Goal: Information Seeking & Learning: Learn about a topic

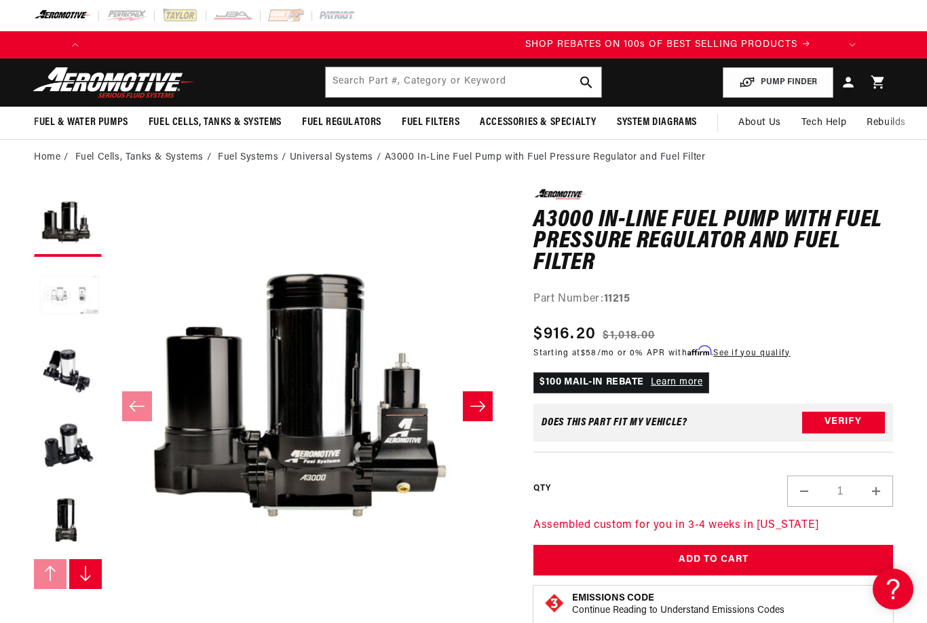
scroll to position [0, 770]
click at [519, 85] on input "text" at bounding box center [464, 82] width 276 height 30
type input "A3000"
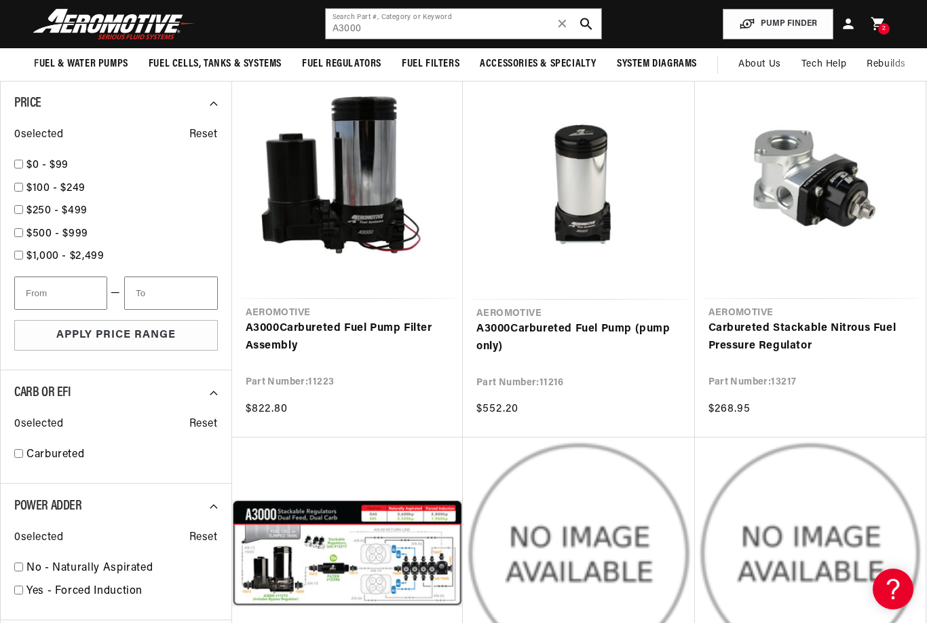
scroll to position [919, 0]
click at [345, 320] on link "A3000 Carbureted Fuel Pump Filter Assembly" at bounding box center [348, 337] width 204 height 35
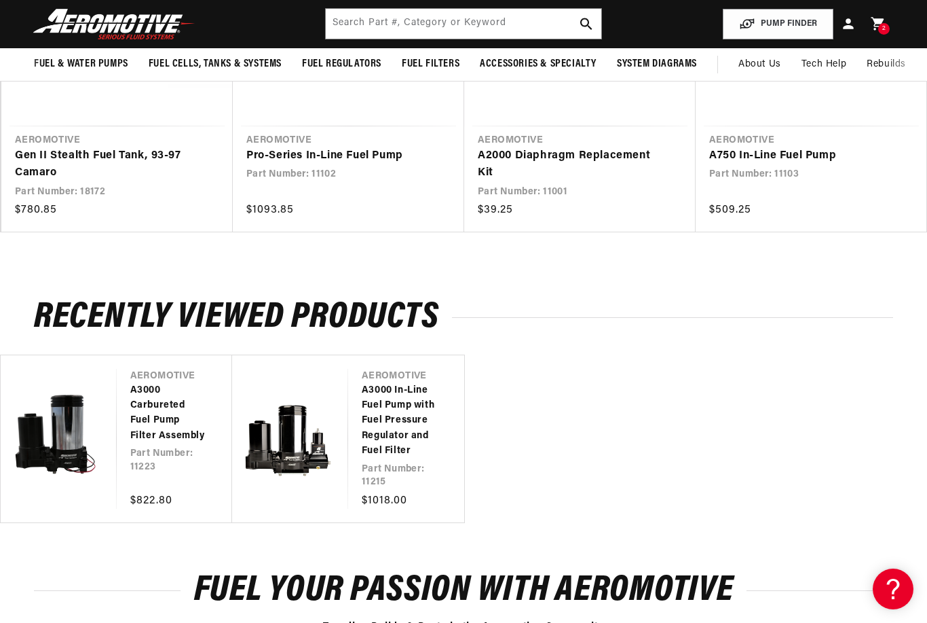
click at [362, 399] on link "A3000 In-Line Fuel Pump with Fuel Pressure Regulator and Fuel Filter" at bounding box center [399, 421] width 75 height 76
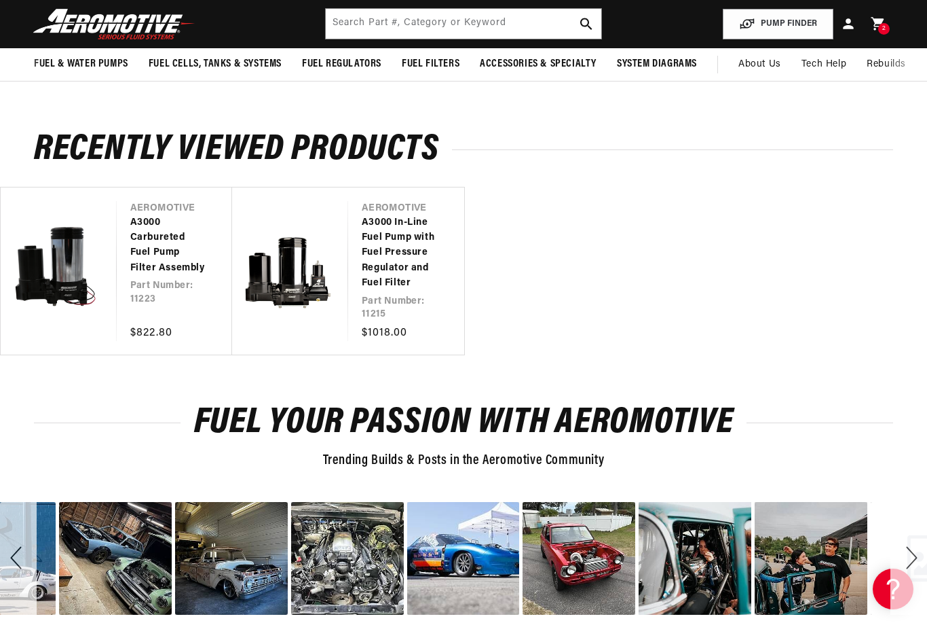
scroll to position [1847, 0]
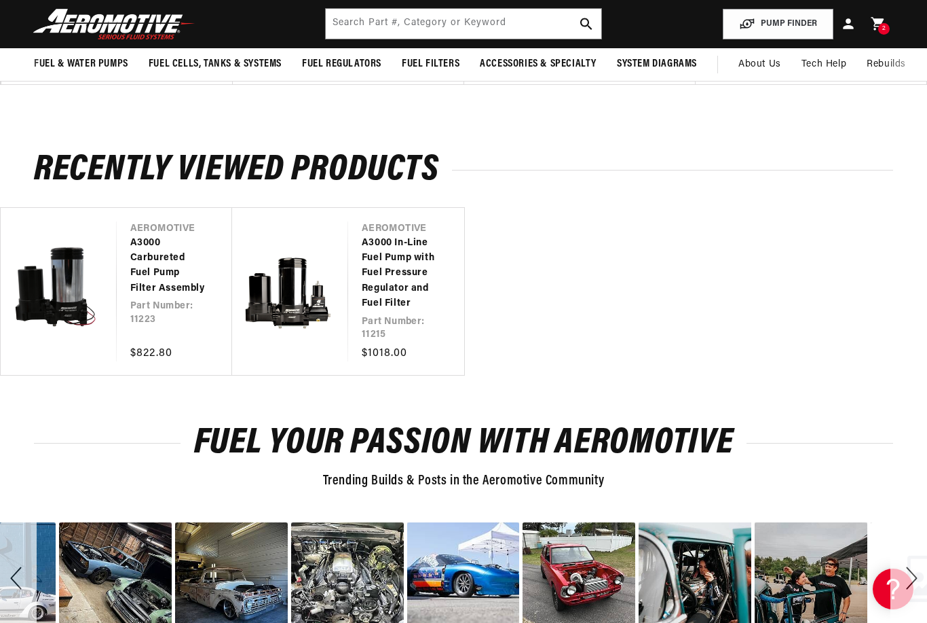
click at [362, 246] on link "A3000 In-Line Fuel Pump with Fuel Pressure Regulator and Fuel Filter" at bounding box center [399, 274] width 75 height 76
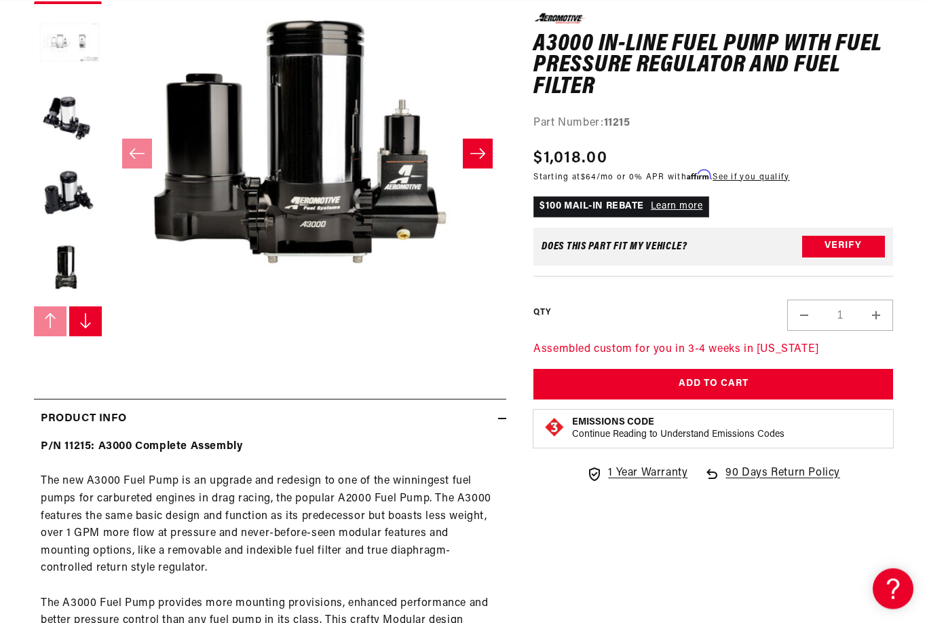
scroll to position [259, 0]
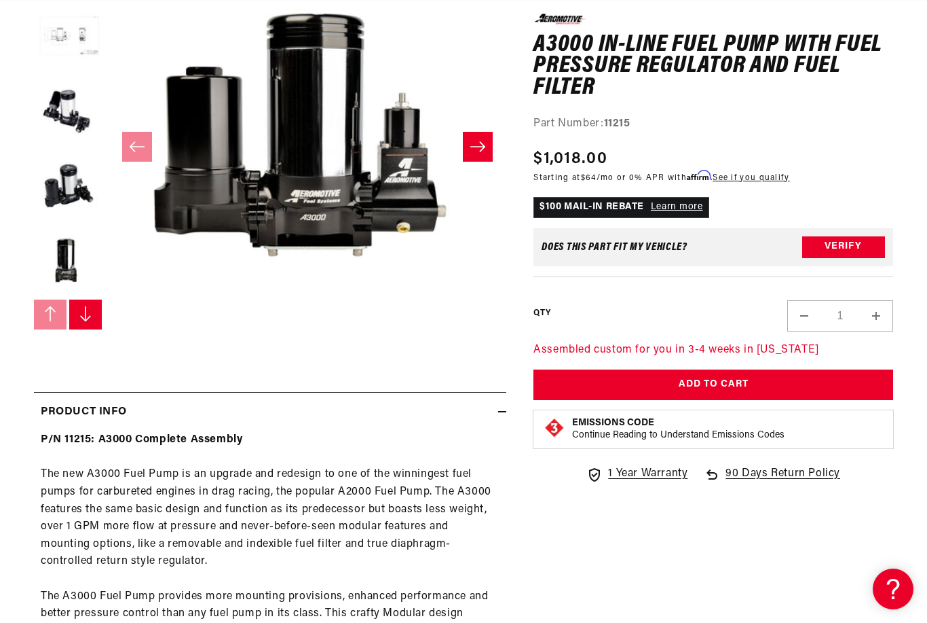
click at [60, 261] on button "Load image 5 in gallery view" at bounding box center [68, 262] width 68 height 68
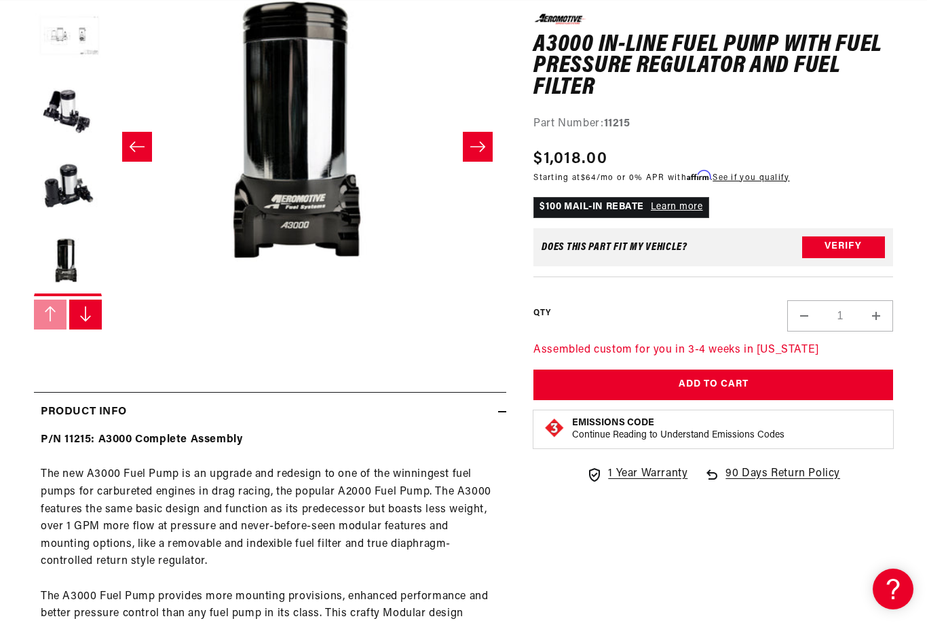
scroll to position [0, 805]
click at [58, 177] on button "Load image 4 in gallery view" at bounding box center [68, 187] width 68 height 68
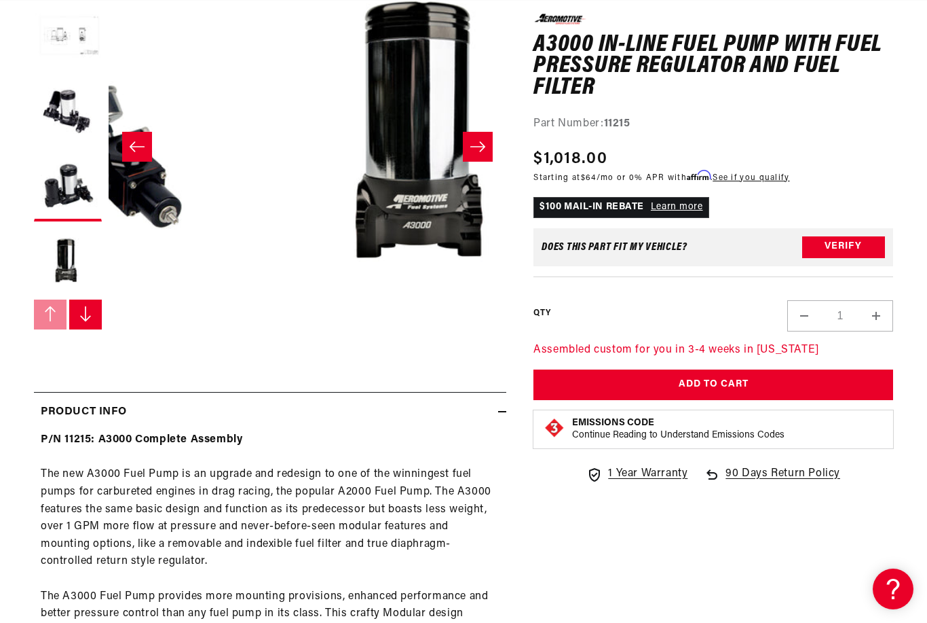
scroll to position [1, 1194]
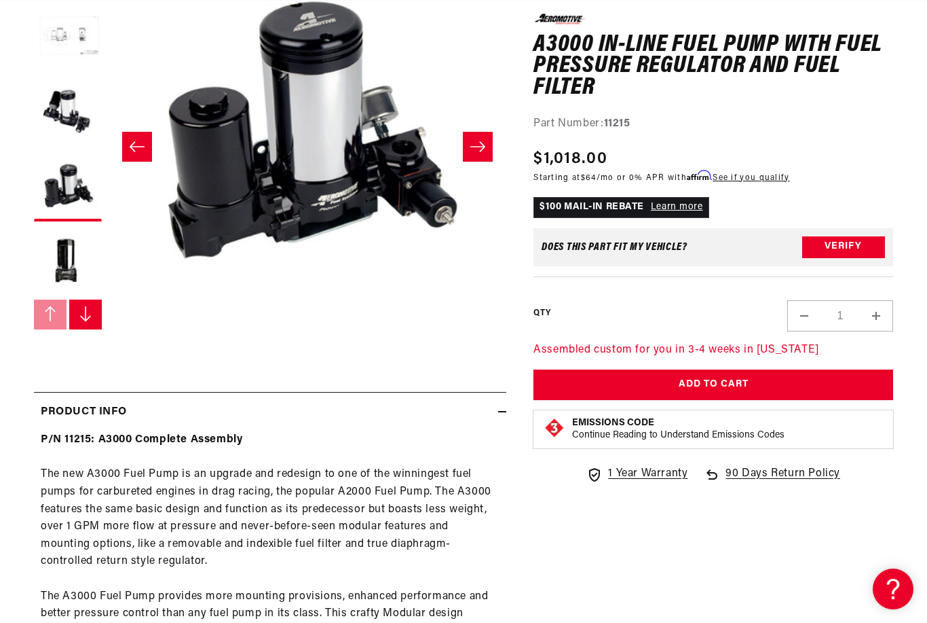
click at [64, 97] on button "Load image 3 in gallery view" at bounding box center [68, 113] width 68 height 68
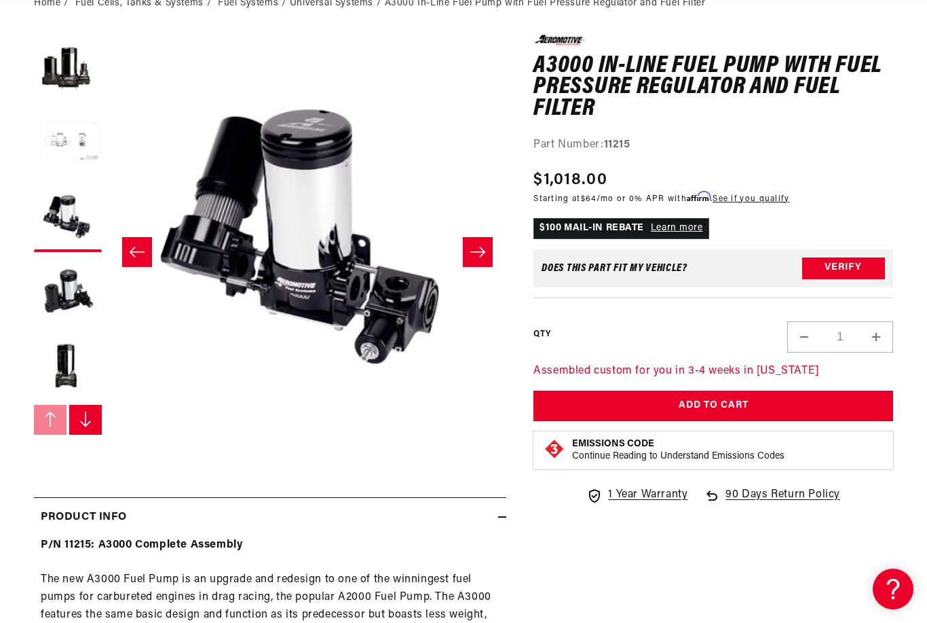
scroll to position [153, 0]
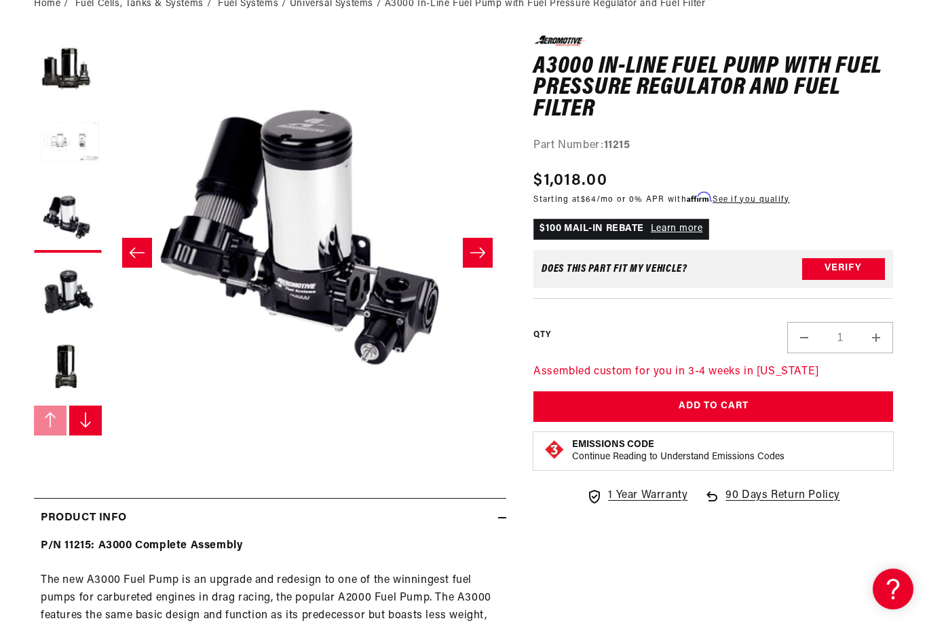
click at [61, 126] on button "Load image 2 in gallery view" at bounding box center [68, 144] width 68 height 68
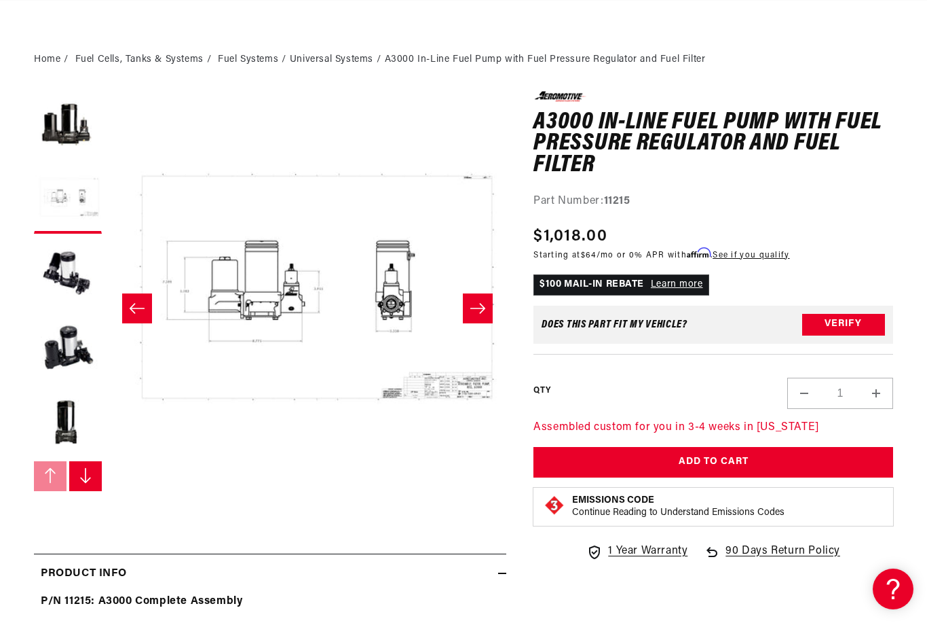
scroll to position [92, 0]
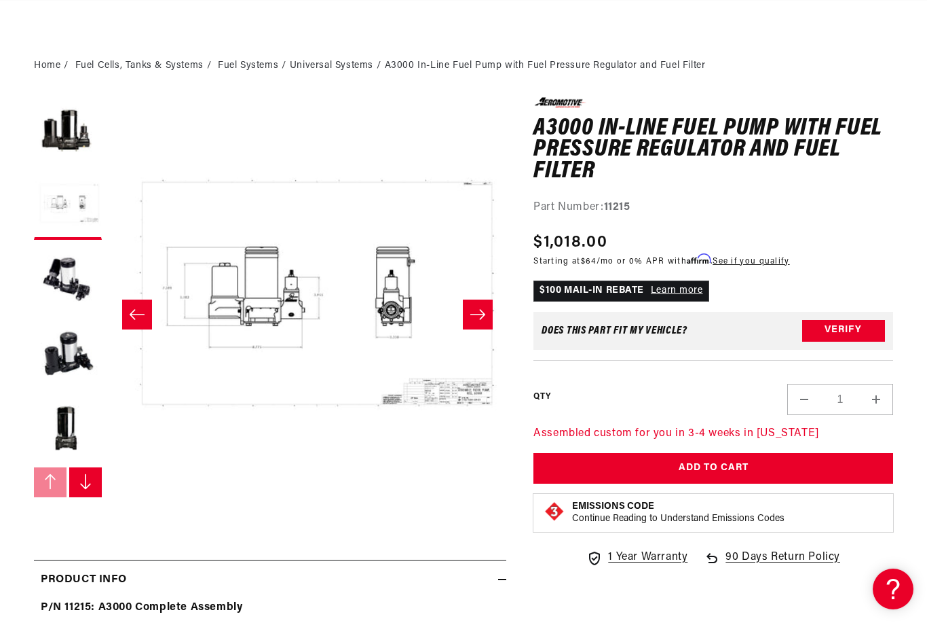
click at [67, 105] on button "Load image 1 in gallery view" at bounding box center [68, 131] width 68 height 68
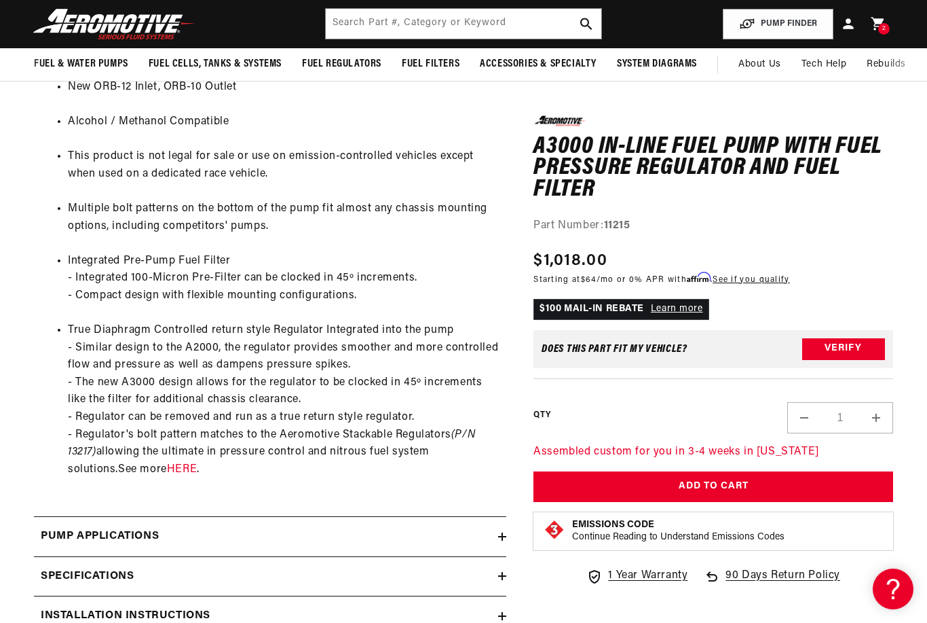
scroll to position [1189, 0]
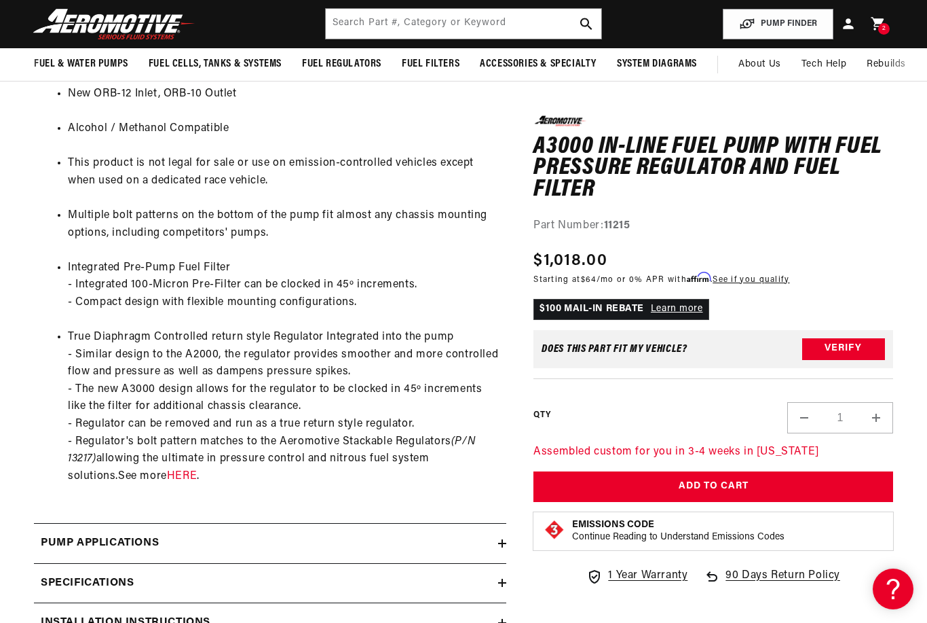
click at [193, 470] on link "HERE" at bounding box center [182, 475] width 30 height 11
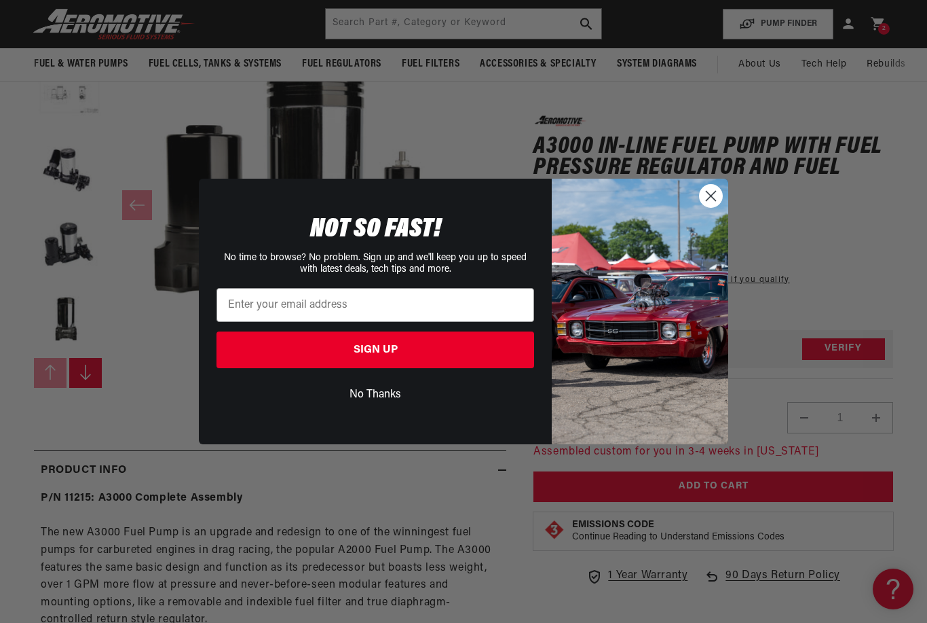
scroll to position [200, 0]
click at [710, 207] on circle "Close dialog" at bounding box center [711, 196] width 22 height 22
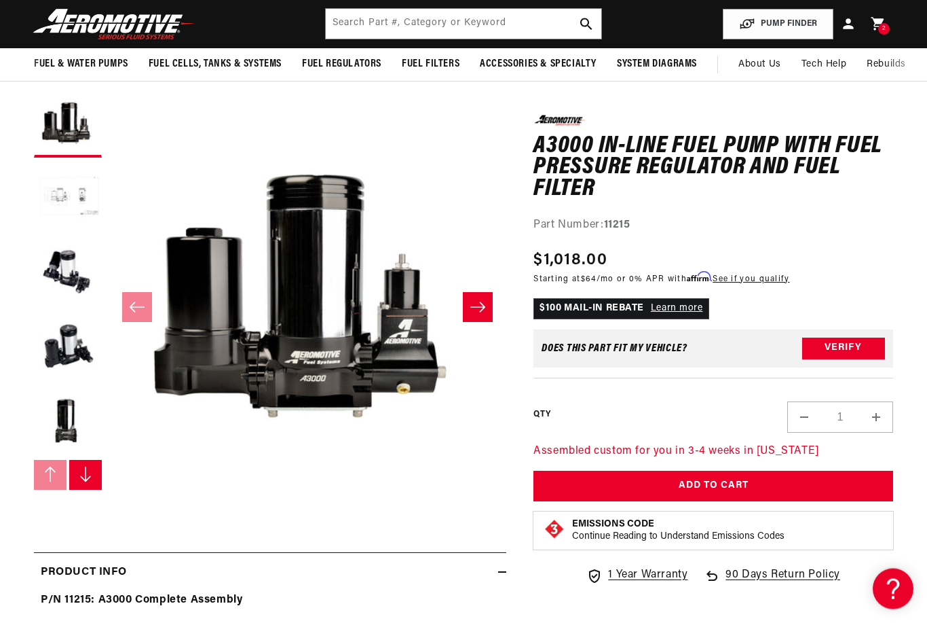
scroll to position [0, 2415]
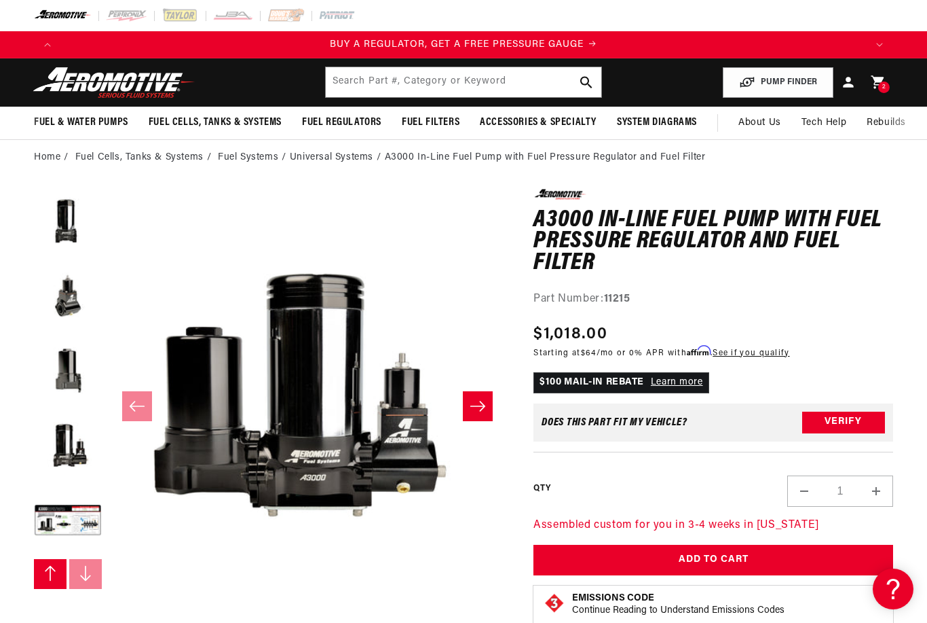
click at [76, 527] on button "Load image 9 in gallery view" at bounding box center [68, 521] width 68 height 68
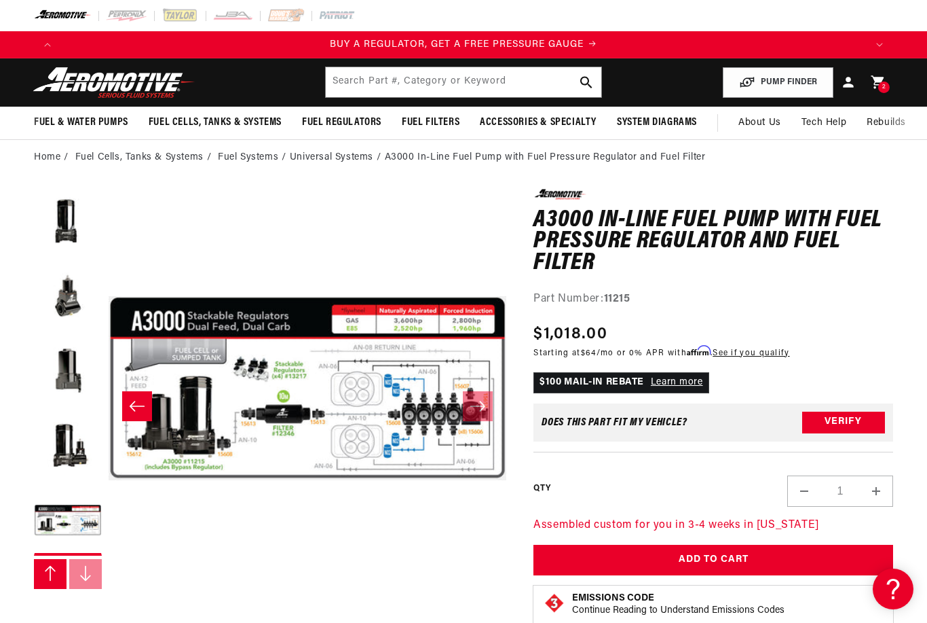
click at [109, 587] on button "Open media 9 in modal" at bounding box center [109, 587] width 0 height 0
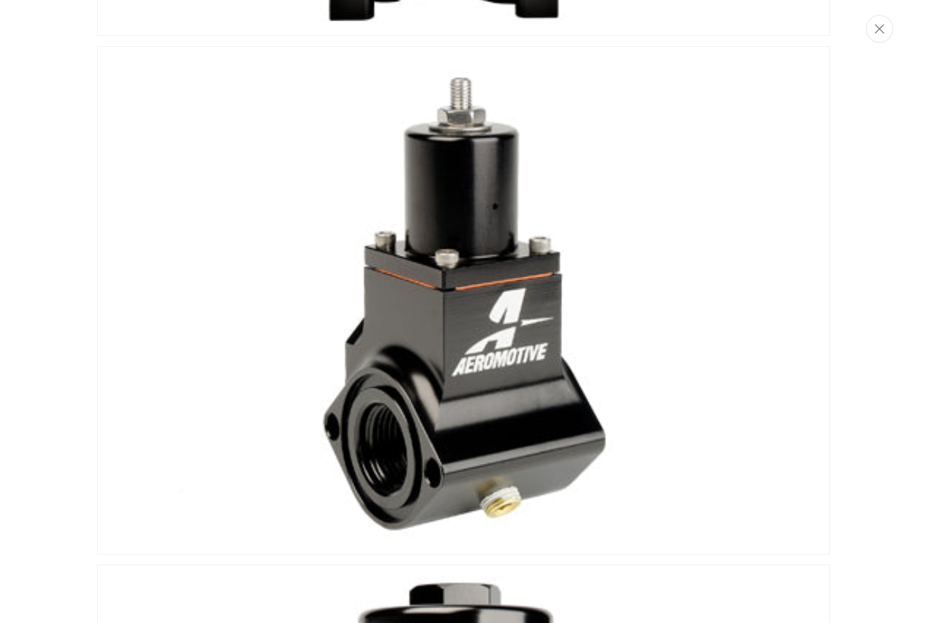
scroll to position [0, 805]
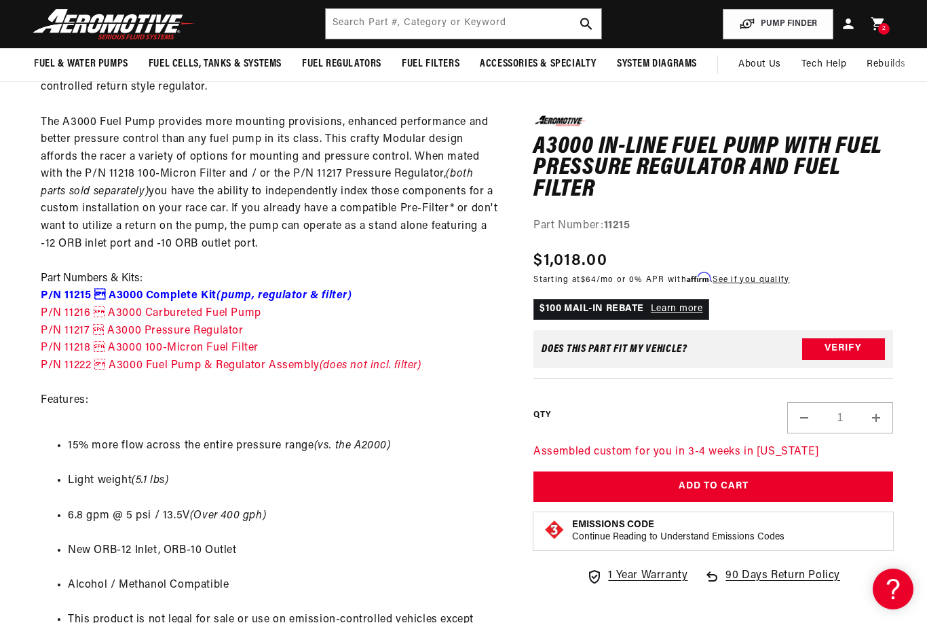
click at [110, 325] on link "P/N 11217  A3000 Pressure Regulator" at bounding box center [142, 330] width 203 height 11
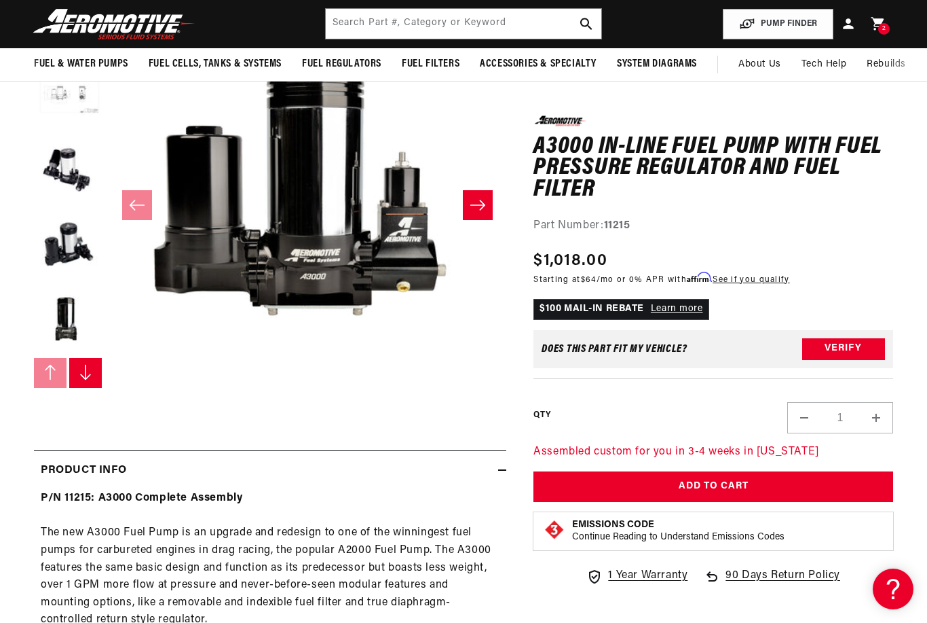
scroll to position [198, 0]
